Goal: Information Seeking & Learning: Understand process/instructions

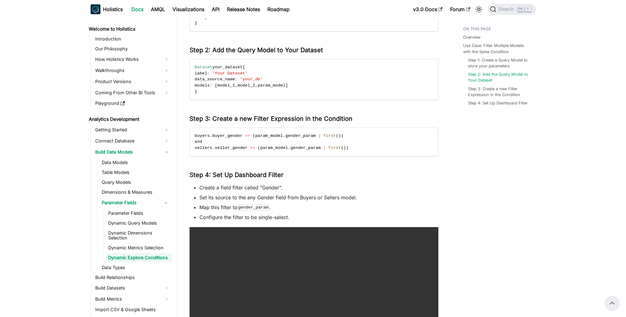
scroll to position [5, 0]
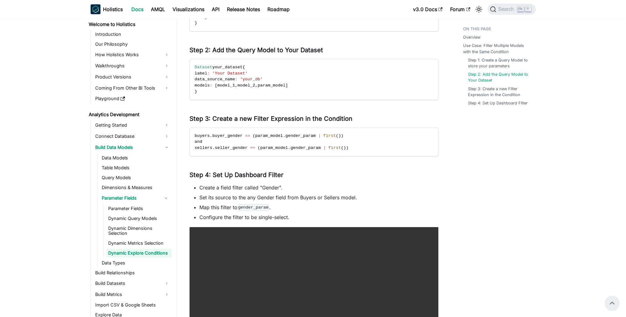
click at [346, 186] on li "Create a field filter called "Gender"." at bounding box center [319, 187] width 239 height 7
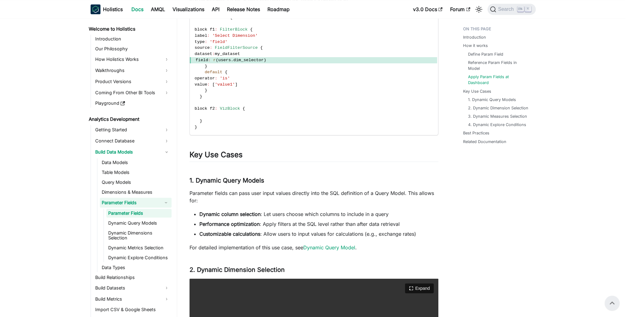
scroll to position [22, 0]
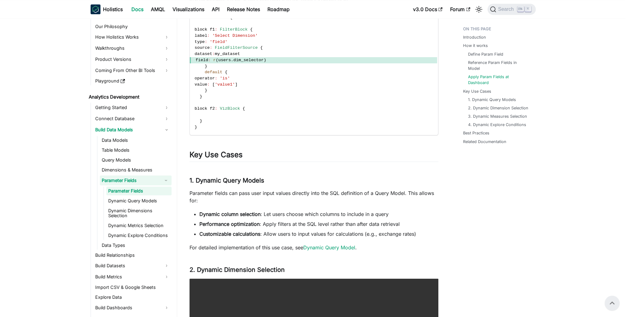
drag, startPoint x: 558, startPoint y: 231, endPoint x: 494, endPoint y: 239, distance: 64.5
click at [558, 231] on main "Analytics Development Build Data Models Parameter Fields On this page Parameter…" at bounding box center [401, 171] width 449 height 1756
